Goal: Find specific page/section: Find specific page/section

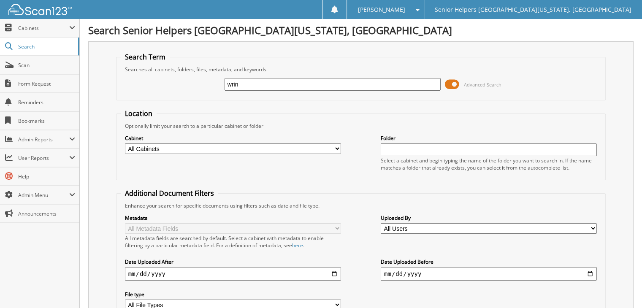
type input "wring"
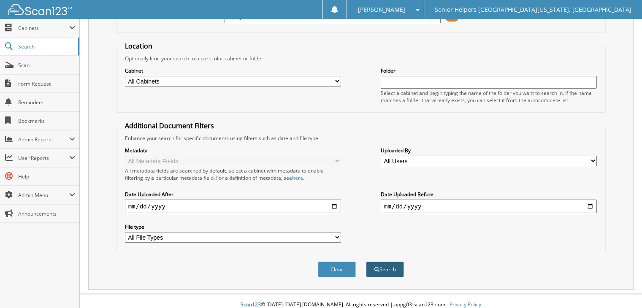
click at [383, 262] on button "Search" at bounding box center [385, 270] width 38 height 16
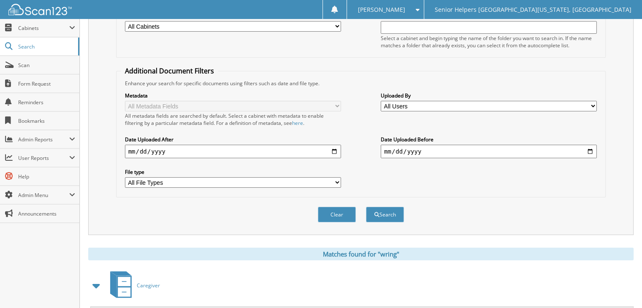
scroll to position [214, 0]
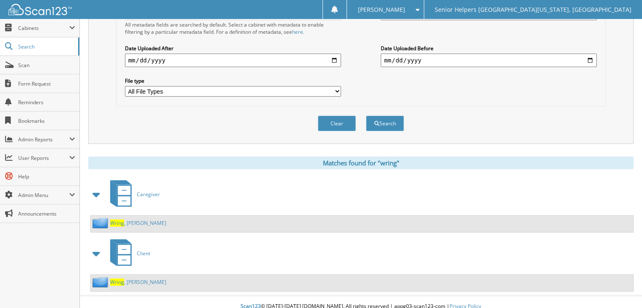
click at [130, 219] on link "Wring , Gina" at bounding box center [138, 222] width 56 height 7
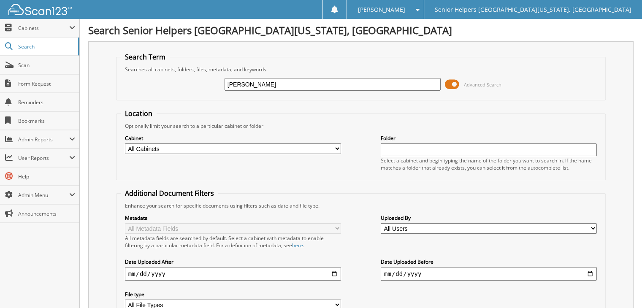
scroll to position [68, 0]
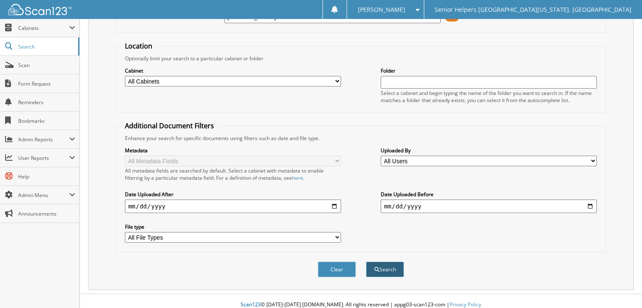
type input "[PERSON_NAME]"
click at [391, 262] on button "Search" at bounding box center [385, 270] width 38 height 16
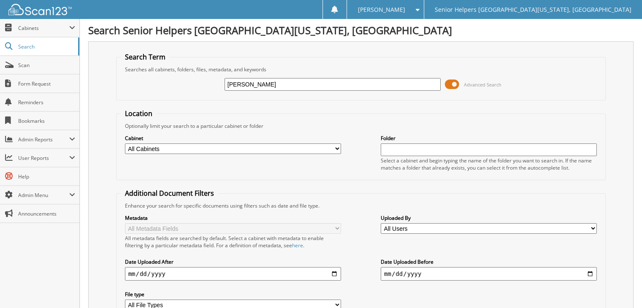
scroll to position [176, 0]
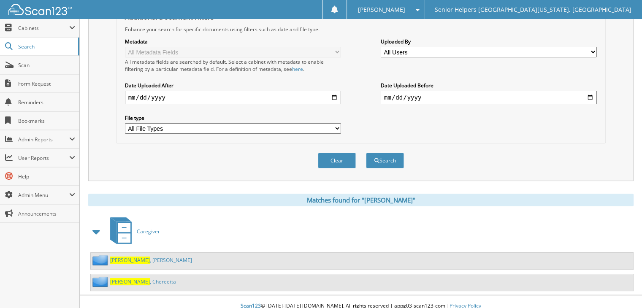
click at [131, 278] on link "[PERSON_NAME] , Chereetta" at bounding box center [143, 281] width 66 height 7
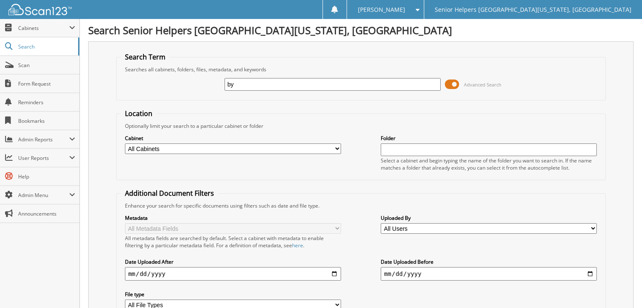
type input "byassee"
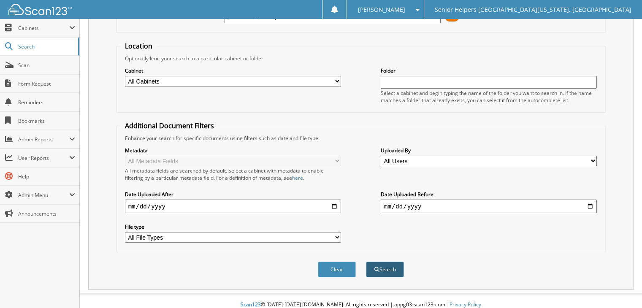
click at [378, 267] on span "submit" at bounding box center [376, 269] width 5 height 5
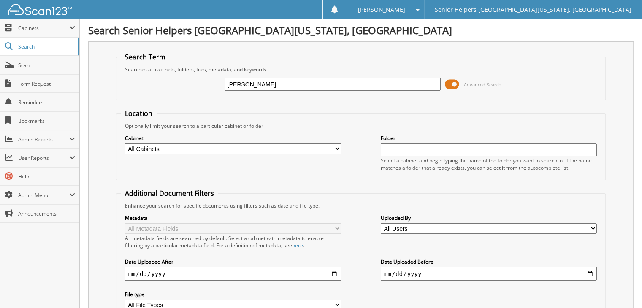
scroll to position [155, 0]
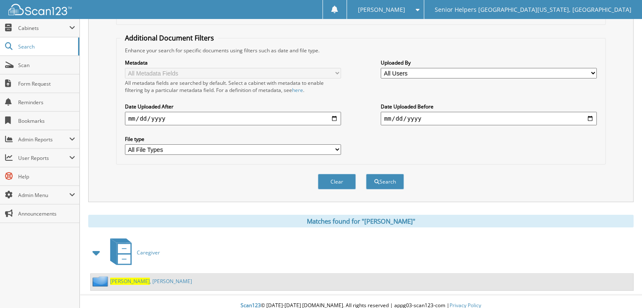
click at [128, 278] on span "[PERSON_NAME]" at bounding box center [130, 281] width 40 height 7
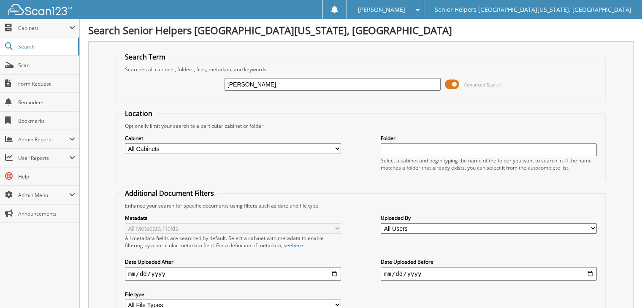
scroll to position [68, 0]
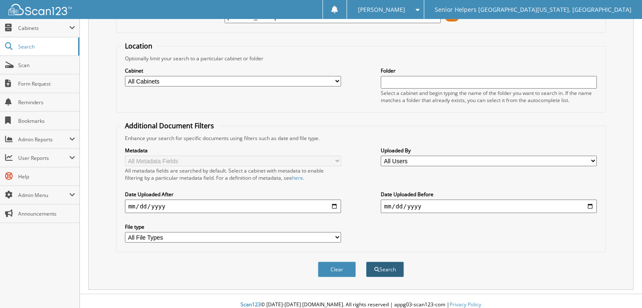
type input "[PERSON_NAME]"
click at [394, 268] on button "Search" at bounding box center [385, 270] width 38 height 16
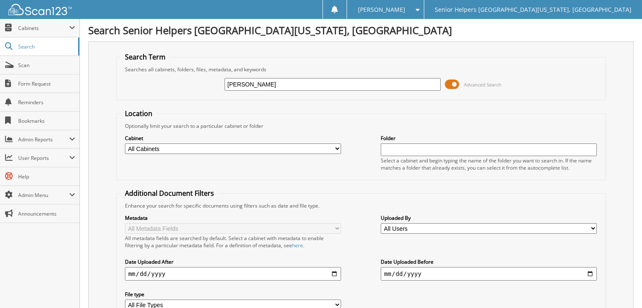
scroll to position [176, 0]
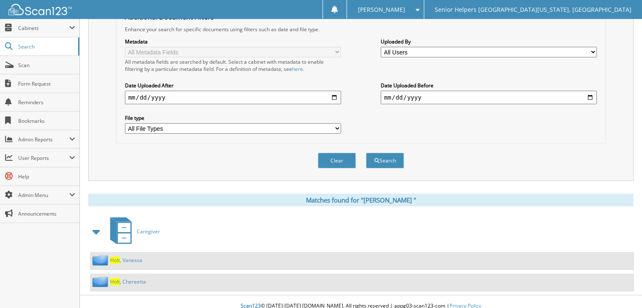
click at [138, 278] on div "H o l t , C h e r e e t t a" at bounding box center [118, 281] width 55 height 11
click at [137, 278] on link "H o l t , C h e r e e t t a" at bounding box center [128, 281] width 36 height 7
